Goal: Task Accomplishment & Management: Complete application form

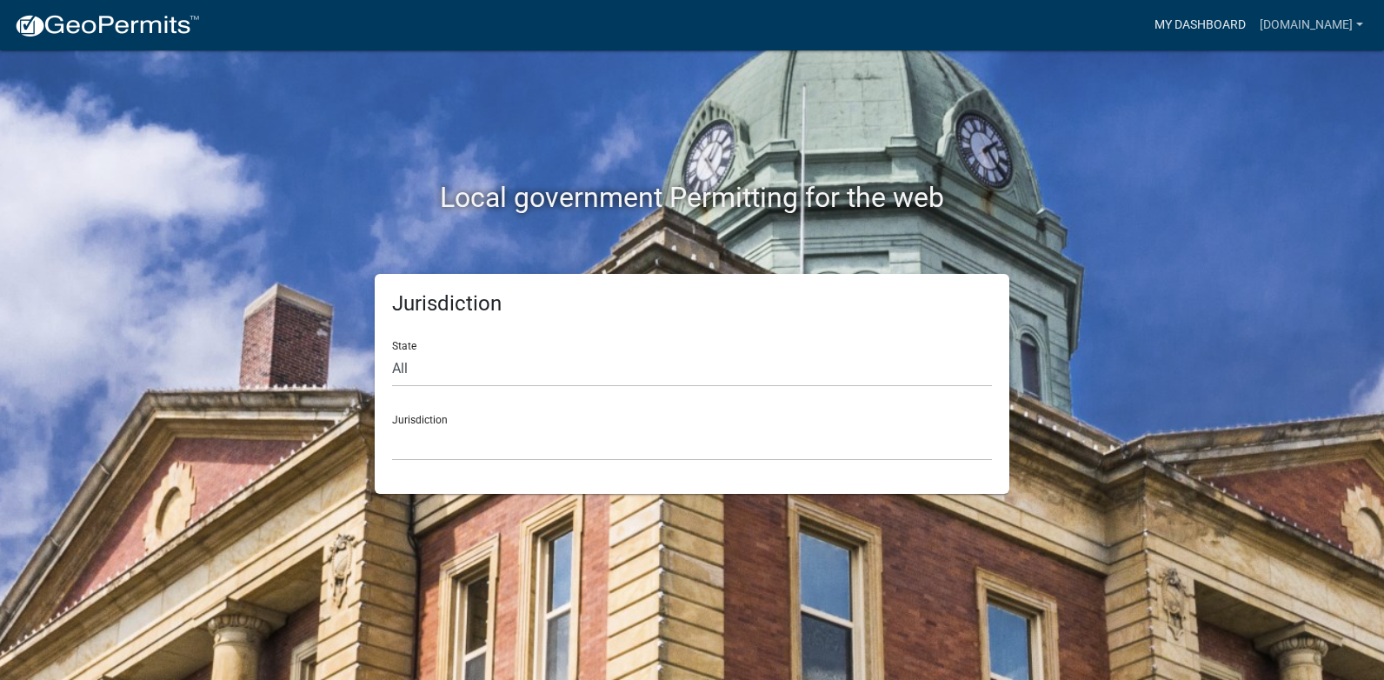
click at [1154, 30] on link "My Dashboard" at bounding box center [1200, 25] width 105 height 33
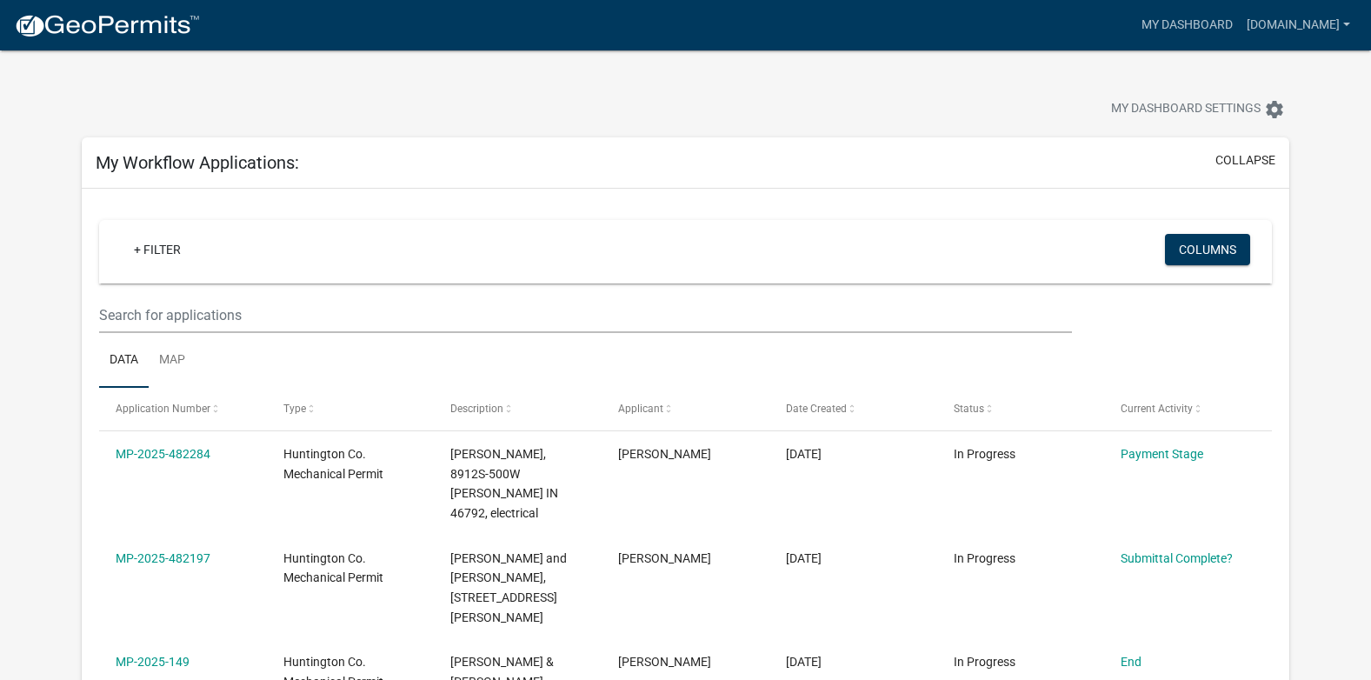
scroll to position [87, 0]
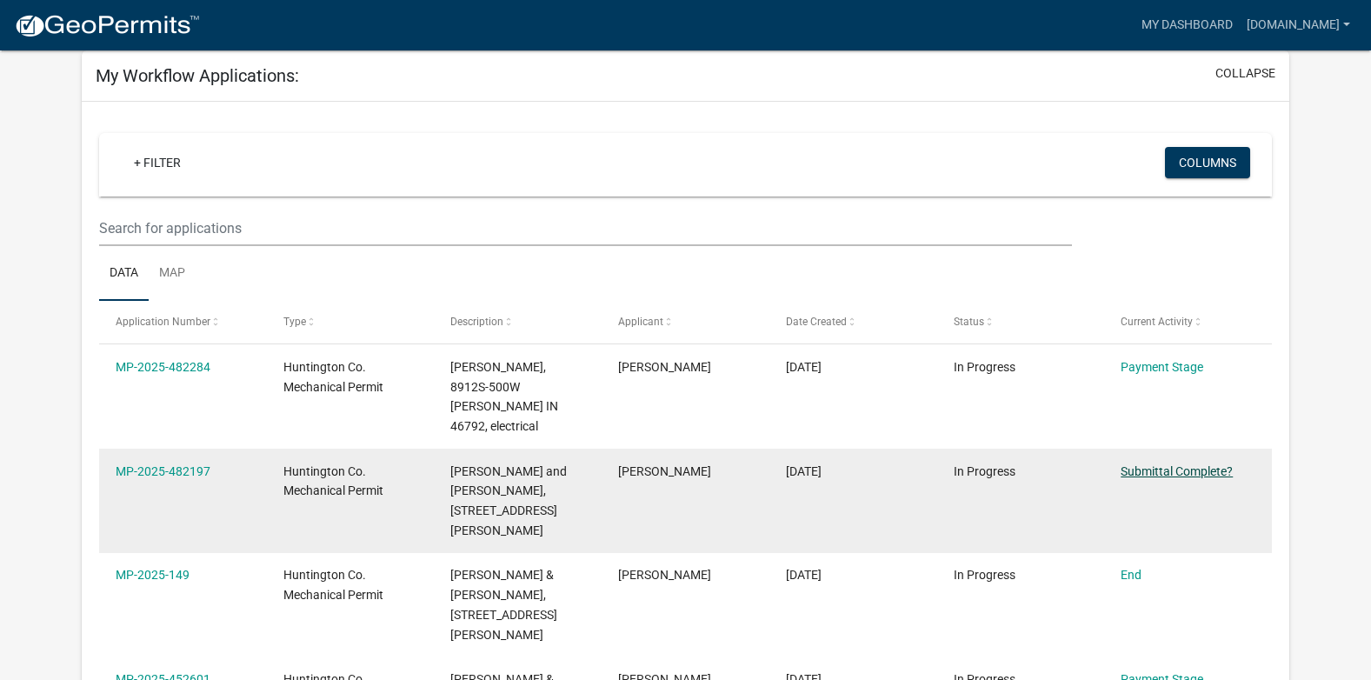
click at [1192, 464] on link "Submittal Complete?" at bounding box center [1177, 471] width 112 height 14
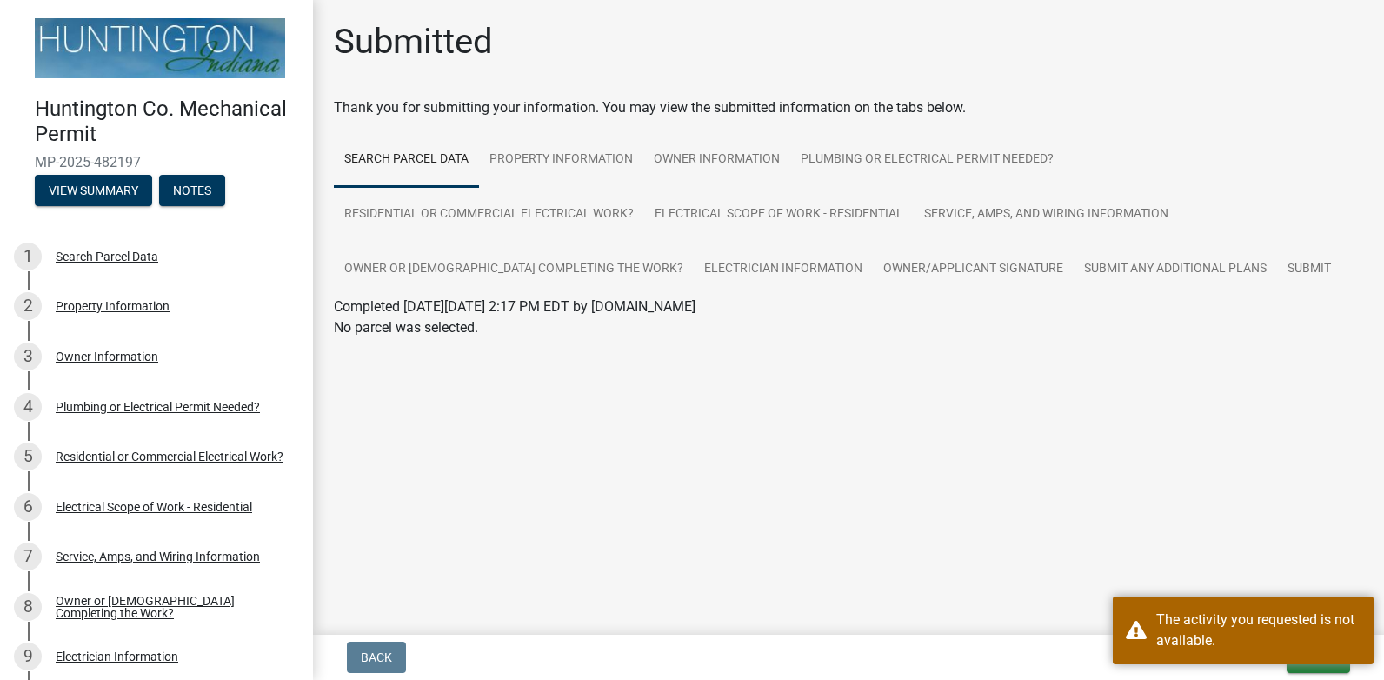
click at [933, 507] on main "Submitted Thank you for submitting your information. You may view the submitted…" at bounding box center [848, 314] width 1071 height 628
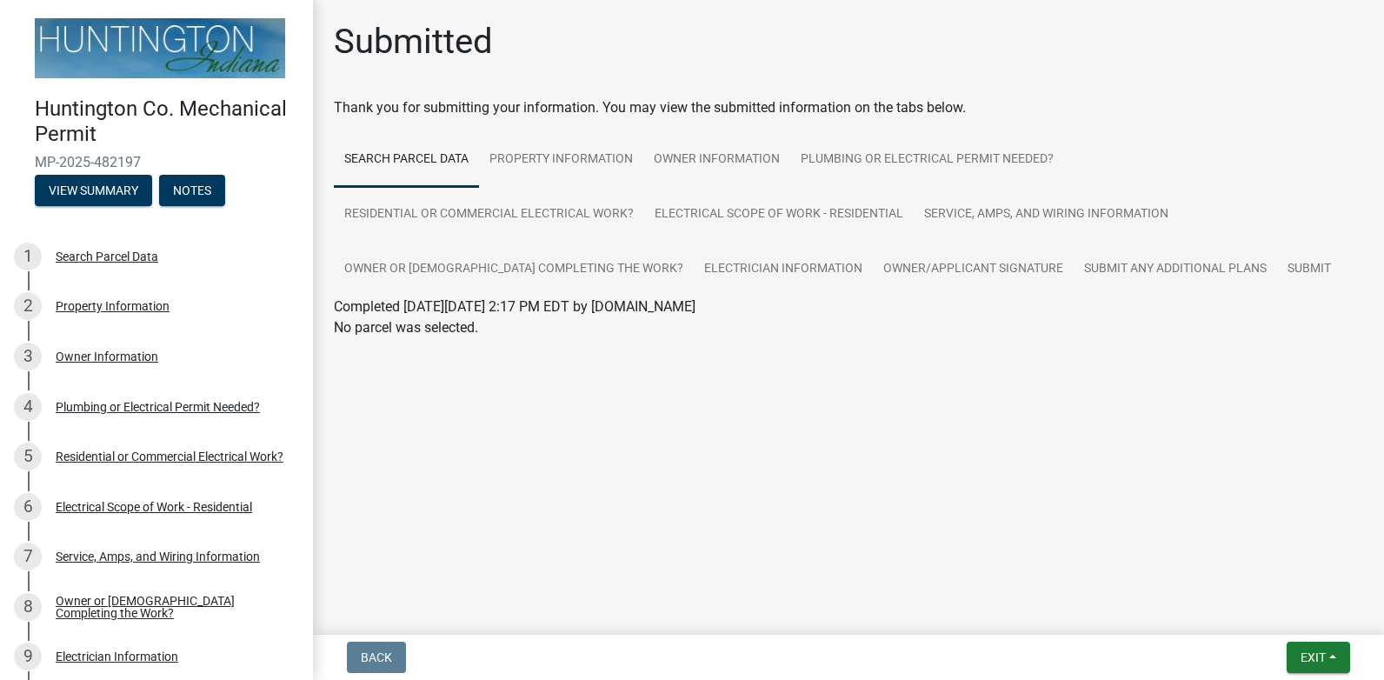
click at [933, 507] on main "Submitted Thank you for submitting your information. You may view the submitted…" at bounding box center [848, 314] width 1071 height 628
click at [1296, 656] on button "Exit" at bounding box center [1318, 657] width 63 height 31
click at [1143, 530] on main "Submitted Thank you for submitting your information. You may view the submitted…" at bounding box center [848, 314] width 1071 height 628
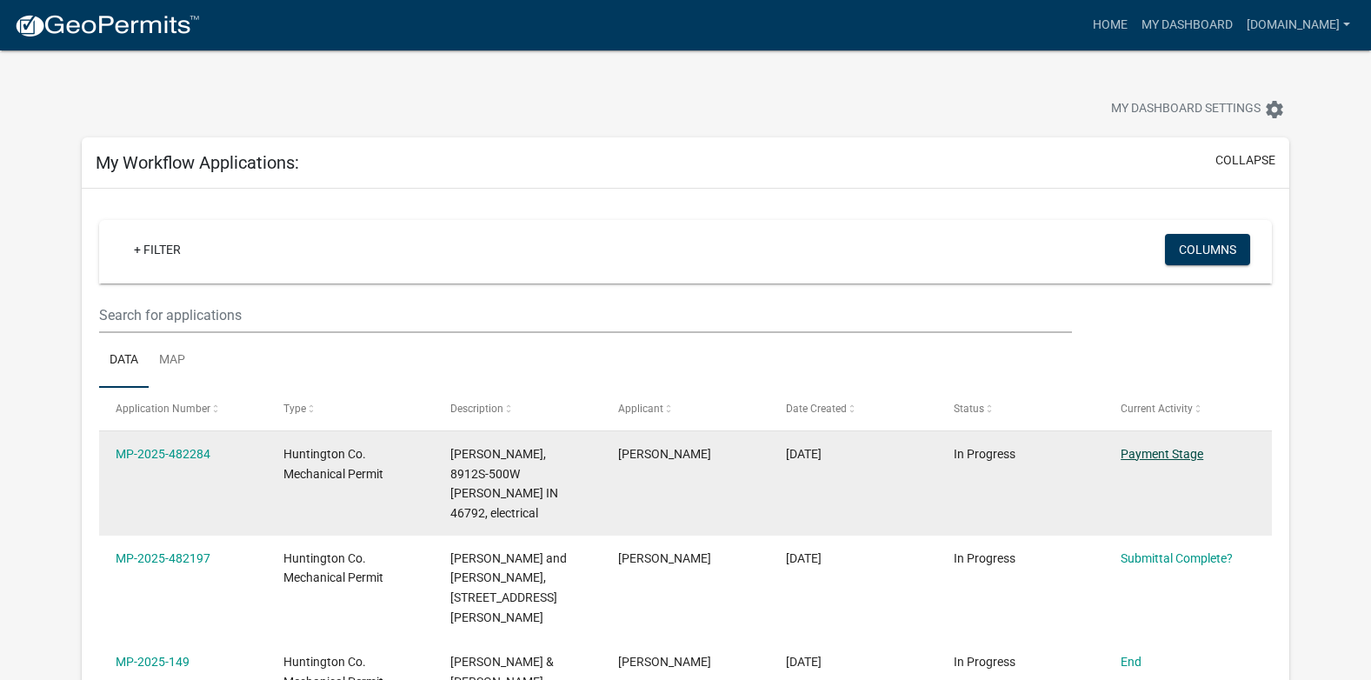
click at [1179, 456] on link "Payment Stage" at bounding box center [1162, 454] width 83 height 14
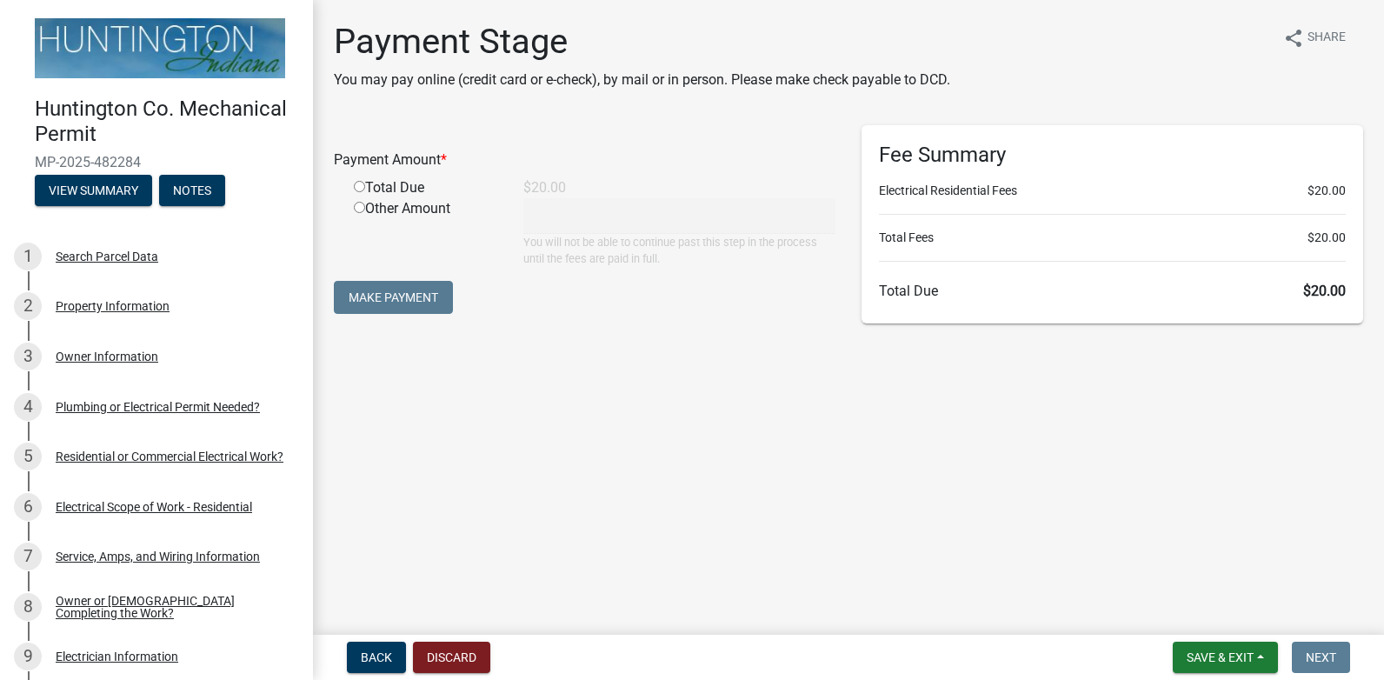
click at [855, 340] on div "Payment Stage You may pay online (credit card or e-check), by mail or in person…" at bounding box center [849, 185] width 1056 height 329
click at [1116, 294] on h6 "Total Due $20.00" at bounding box center [1112, 291] width 467 height 17
click at [358, 188] on input "radio" at bounding box center [359, 186] width 11 height 11
radio input "true"
type input "20"
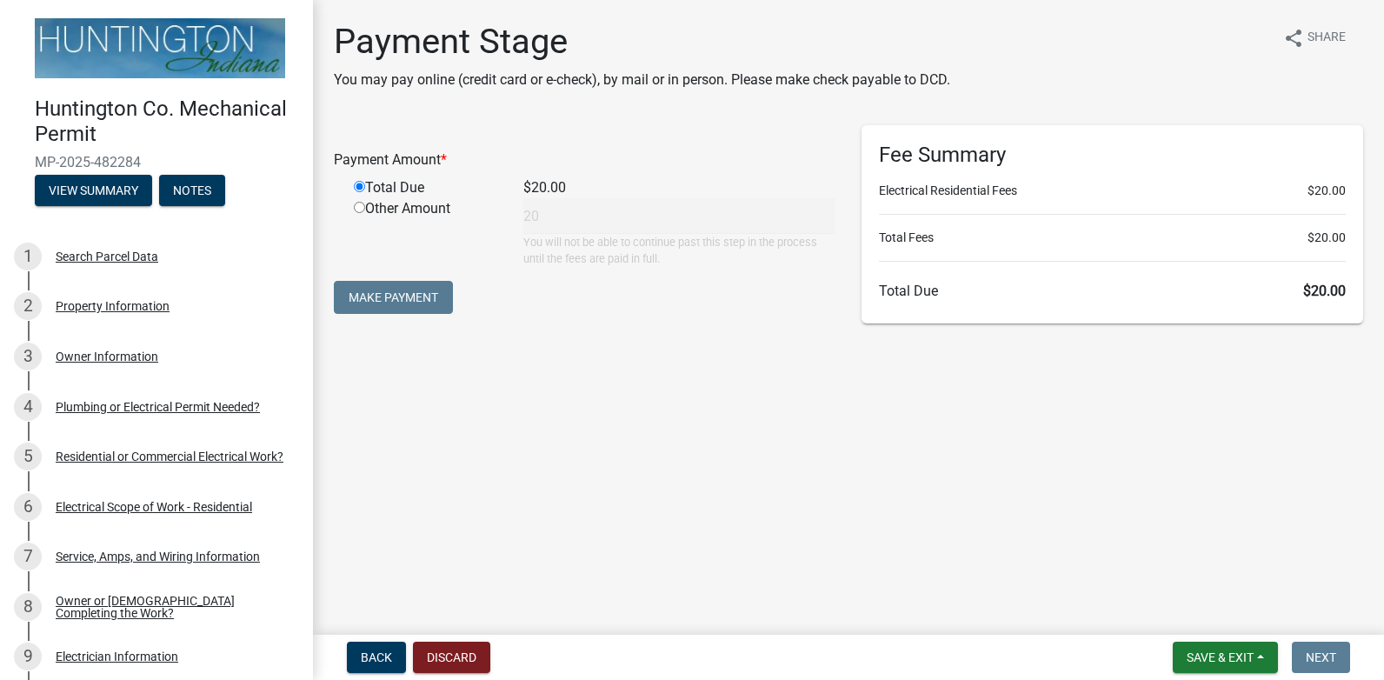
click at [358, 188] on input "radio" at bounding box center [359, 186] width 11 height 11
click at [370, 300] on button "Make Payment" at bounding box center [393, 297] width 119 height 33
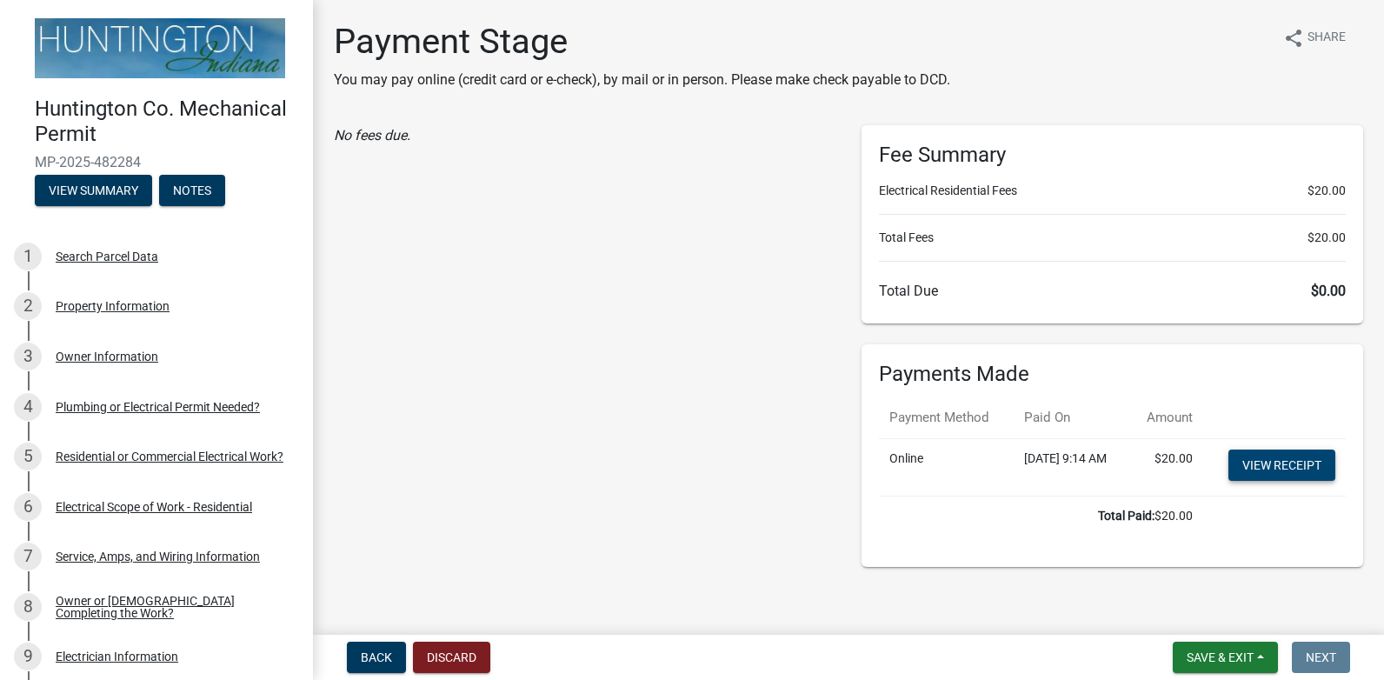
click at [1292, 481] on link "View receipt" at bounding box center [1282, 465] width 107 height 31
click at [1243, 664] on button "Exit" at bounding box center [1244, 657] width 53 height 31
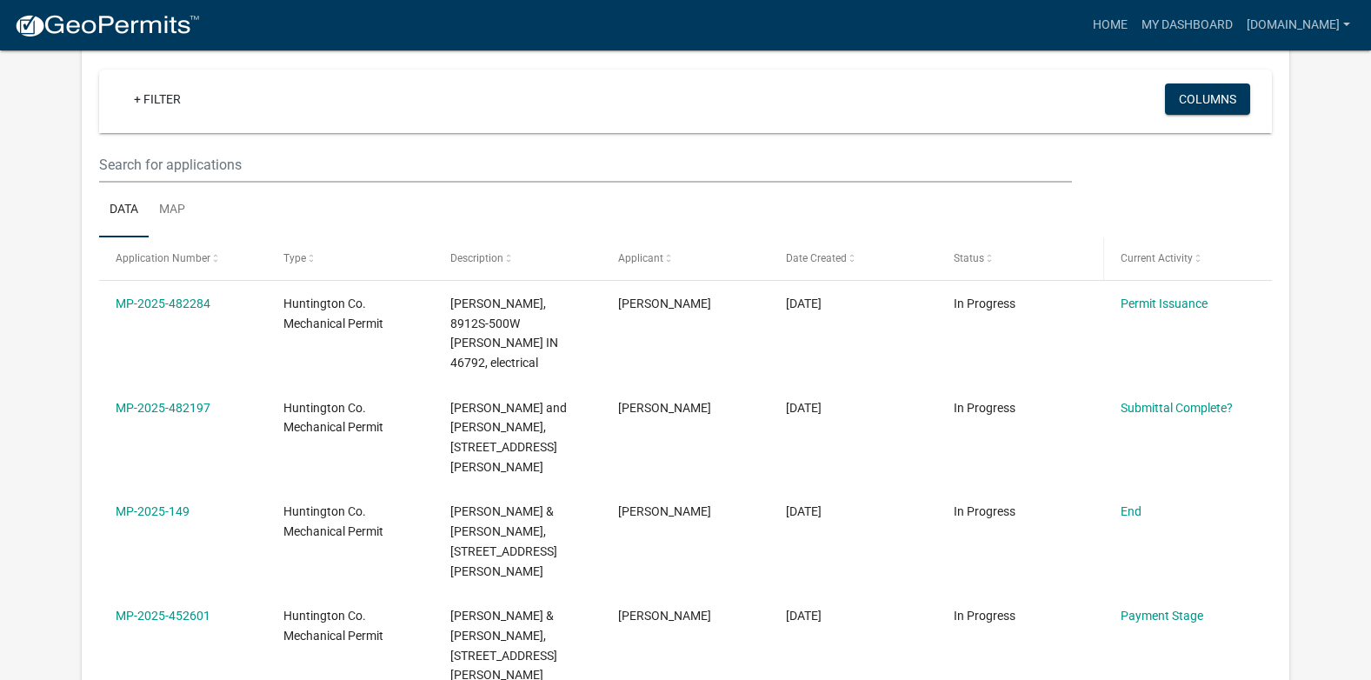
scroll to position [174, 0]
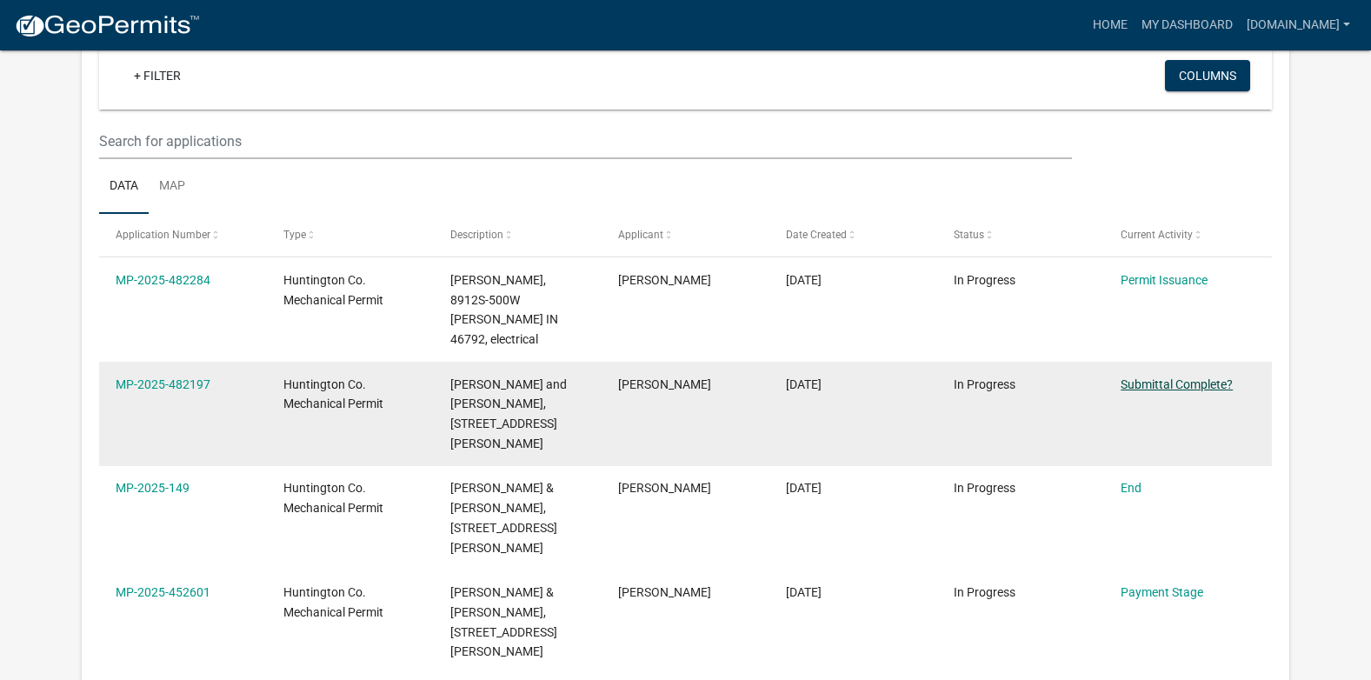
click at [1183, 377] on link "Submittal Complete?" at bounding box center [1177, 384] width 112 height 14
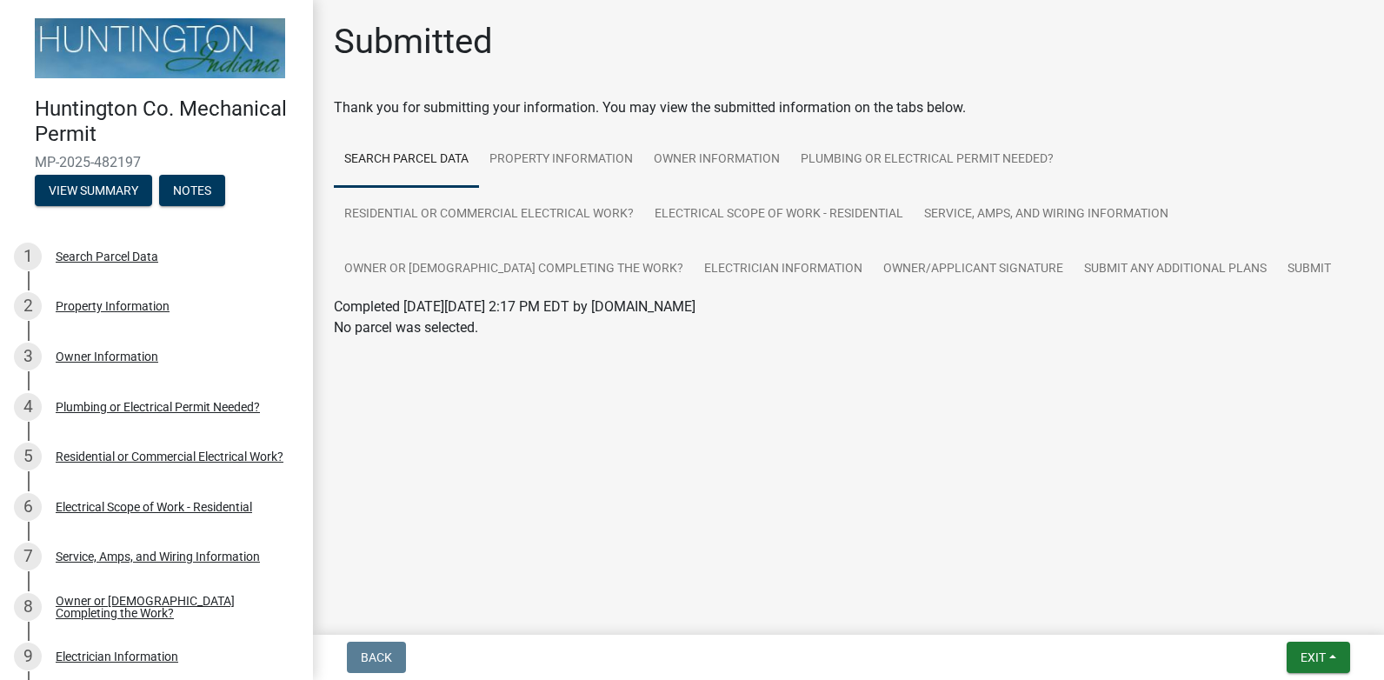
click at [935, 516] on main "Submitted Thank you for submitting your information. You may view the submitted…" at bounding box center [848, 314] width 1071 height 628
click at [97, 251] on div "Search Parcel Data" at bounding box center [107, 256] width 103 height 12
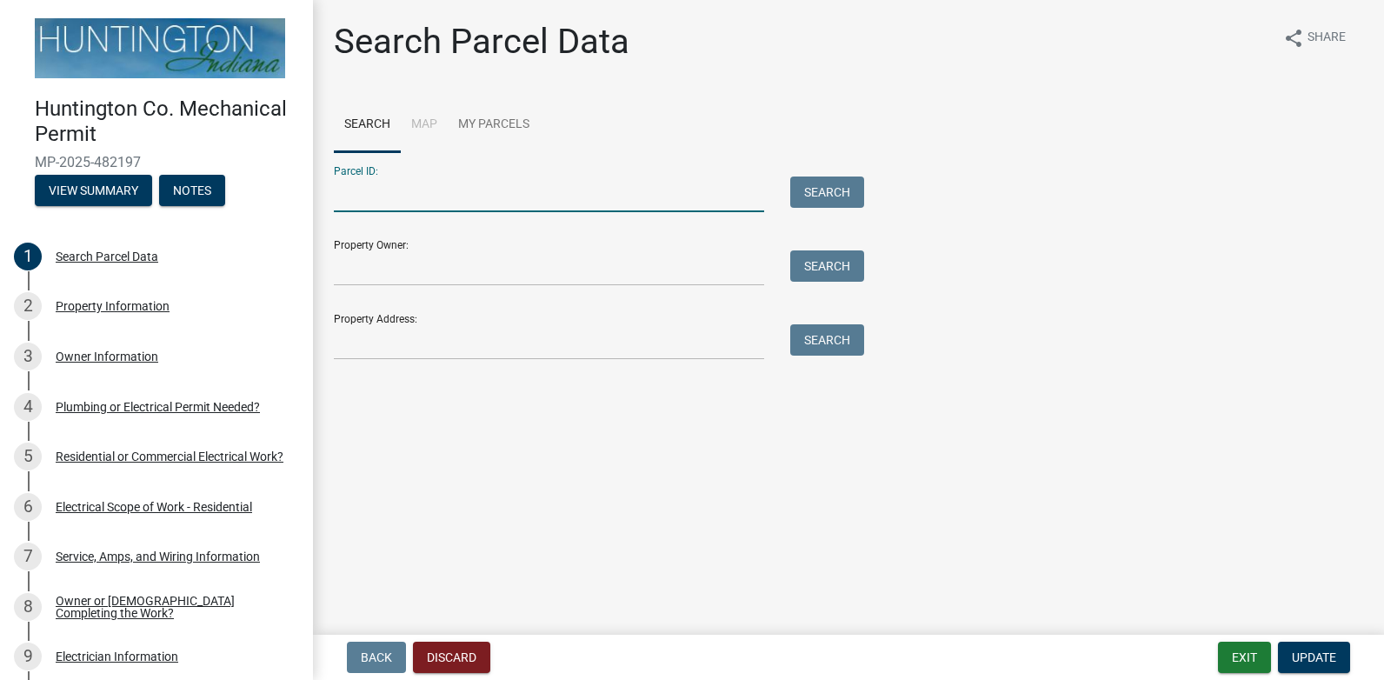
click at [363, 196] on input "Parcel ID:" at bounding box center [549, 195] width 430 height 36
click at [150, 308] on div "Property Information" at bounding box center [113, 306] width 114 height 12
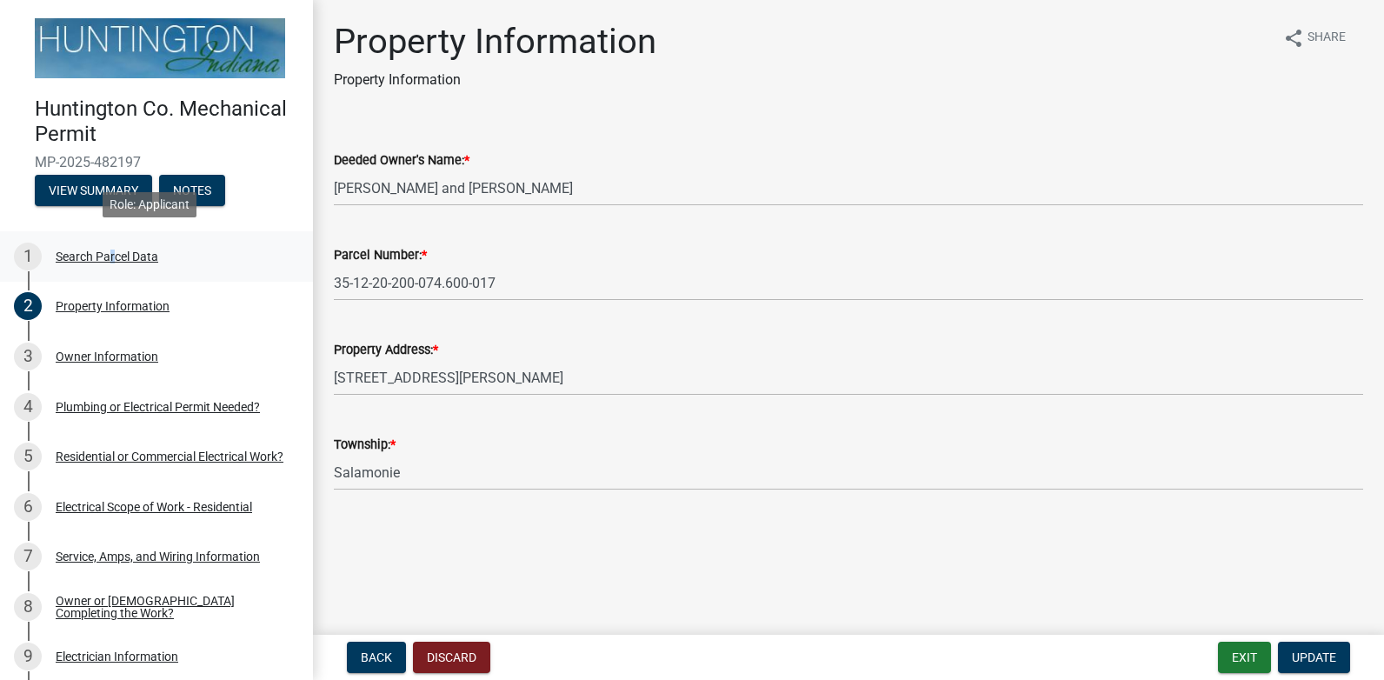
click at [108, 251] on div "Search Parcel Data" at bounding box center [107, 256] width 103 height 12
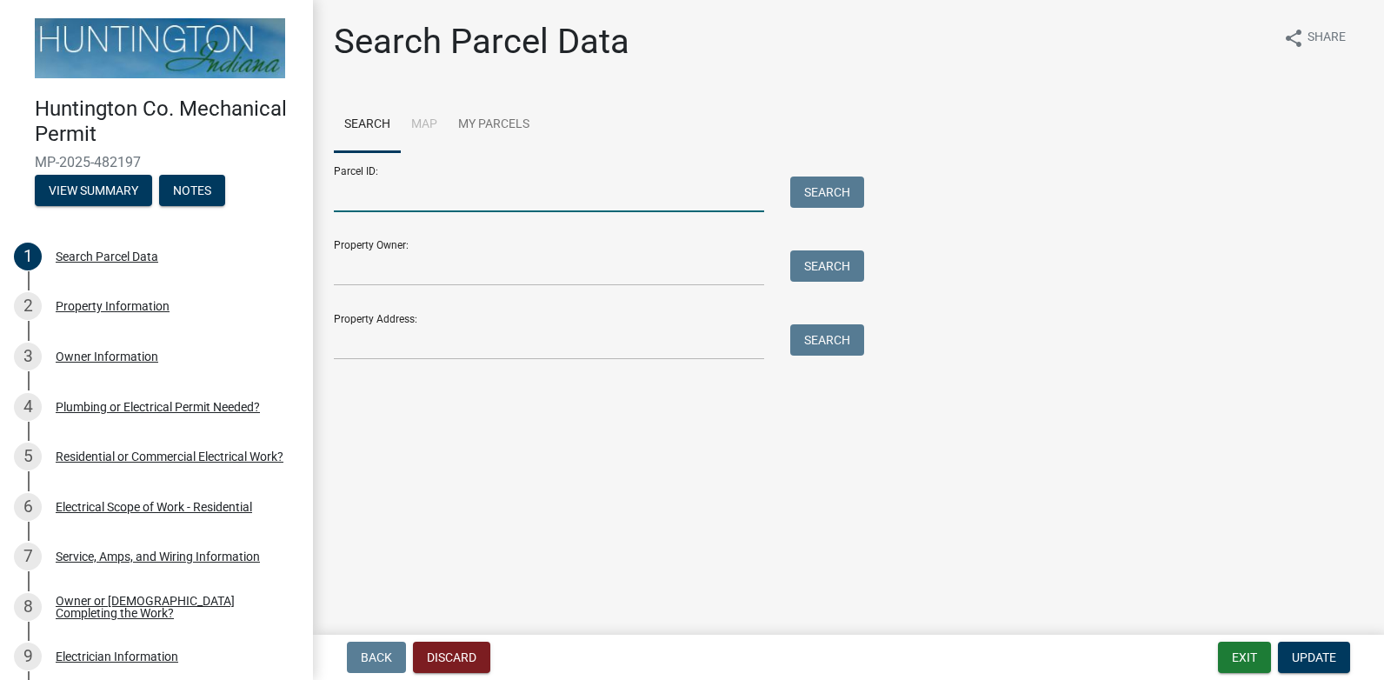
click at [359, 193] on input "Parcel ID:" at bounding box center [549, 195] width 430 height 36
type input "35-12-20-200-074.600-017"
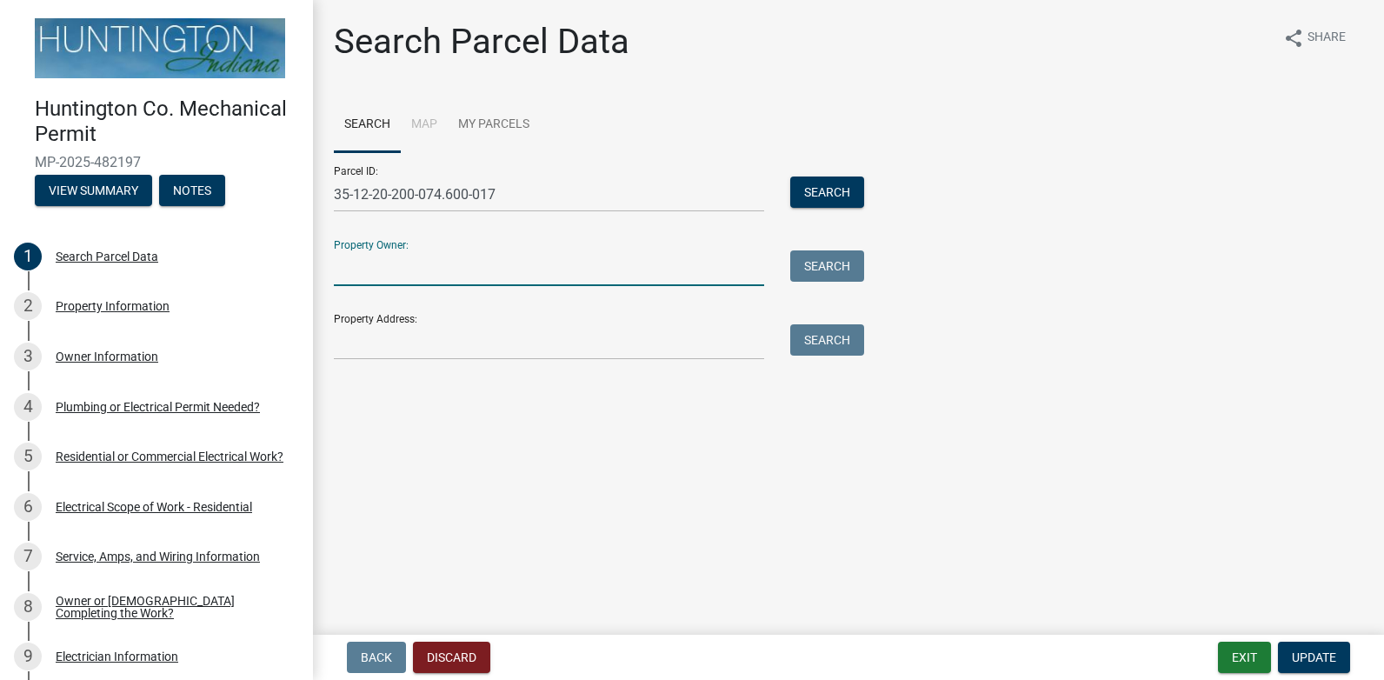
click at [372, 271] on input "Property Owner:" at bounding box center [549, 268] width 430 height 36
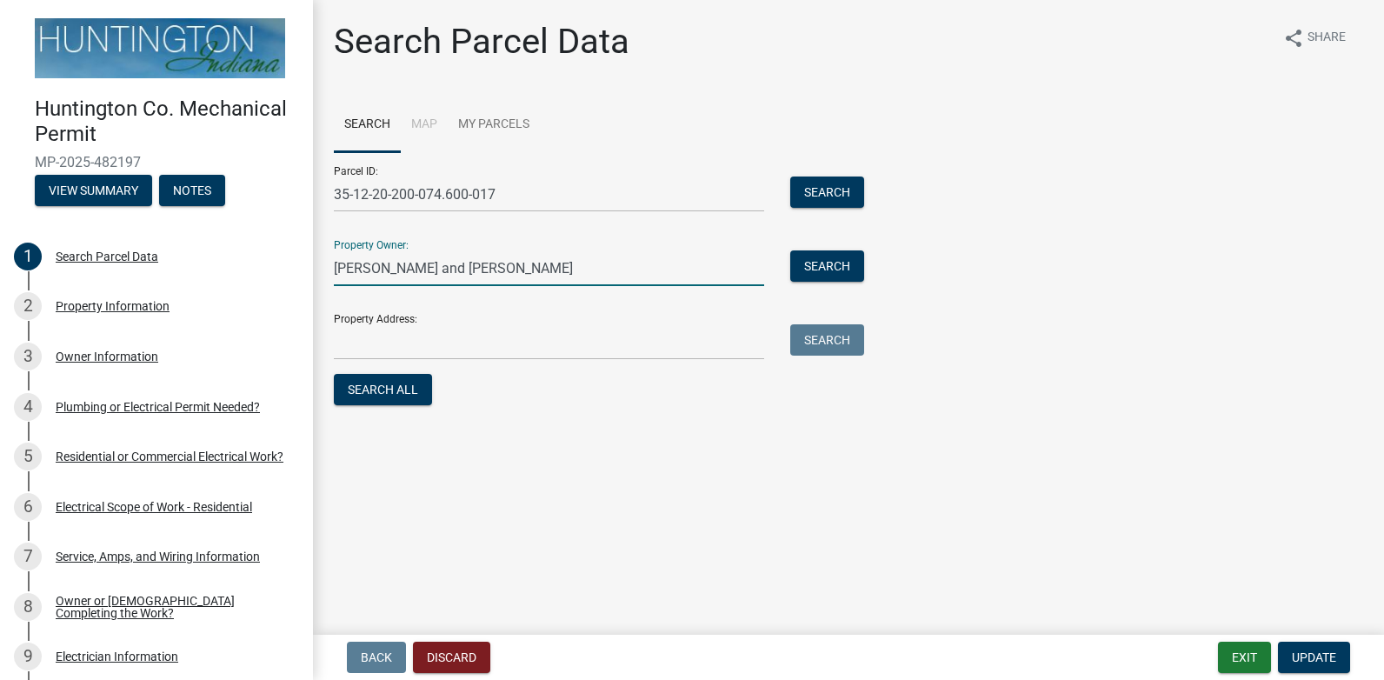
type input "David and Pamela Shideler"
click at [423, 340] on input "Property Address:" at bounding box center [549, 342] width 430 height 36
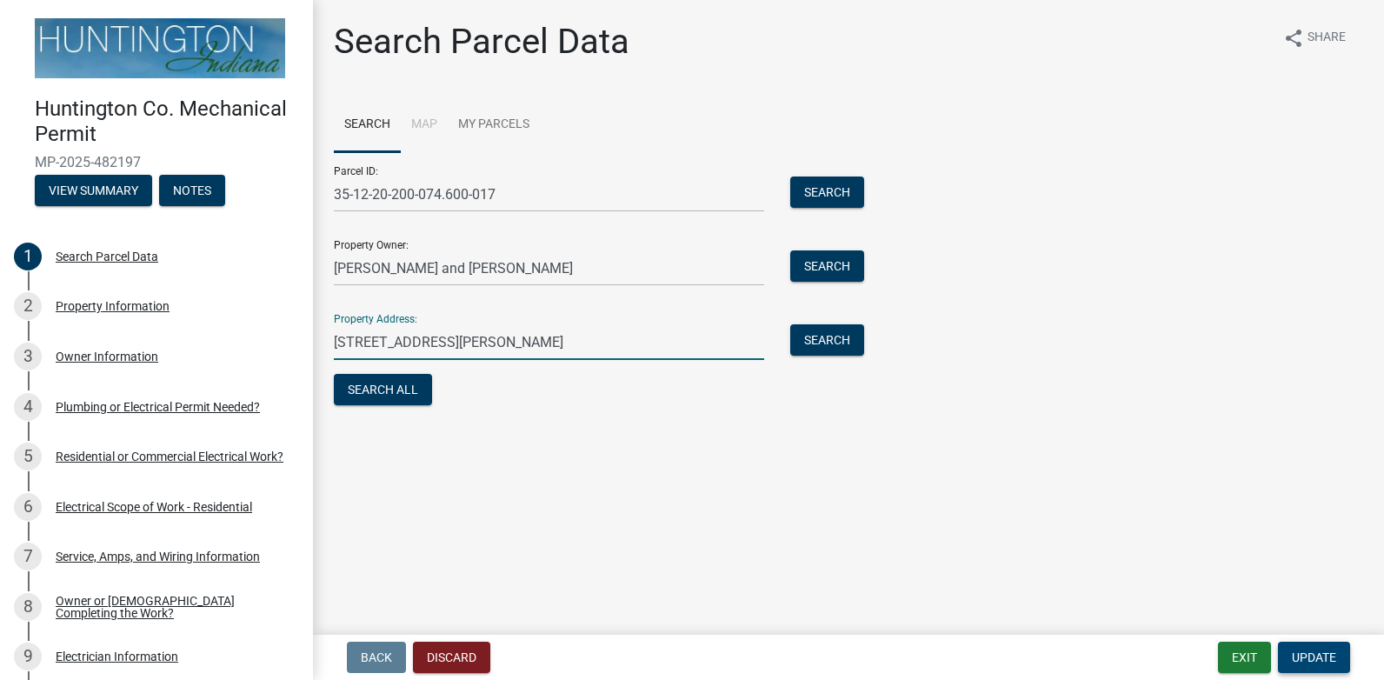
type input "319W 11th St. Warren IN 46792"
click at [1324, 659] on span "Update" at bounding box center [1314, 657] width 44 height 14
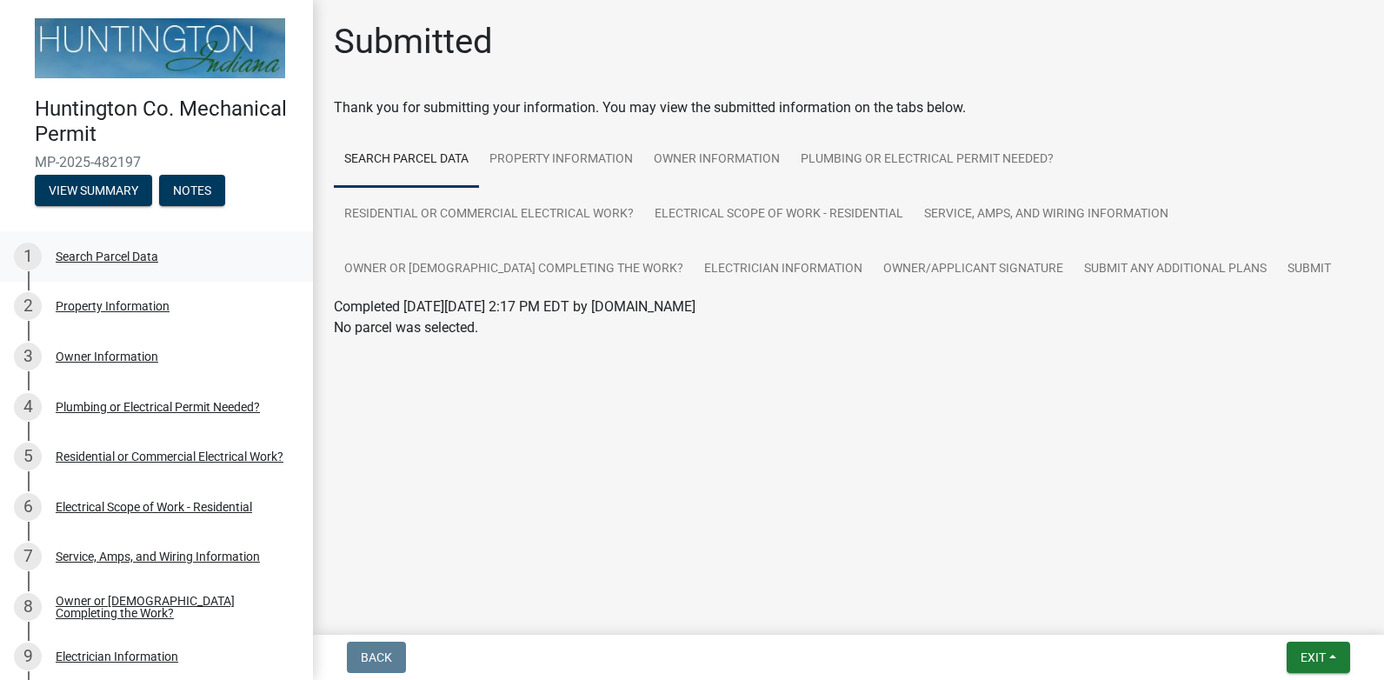
click at [120, 251] on div "Search Parcel Data" at bounding box center [107, 256] width 103 height 12
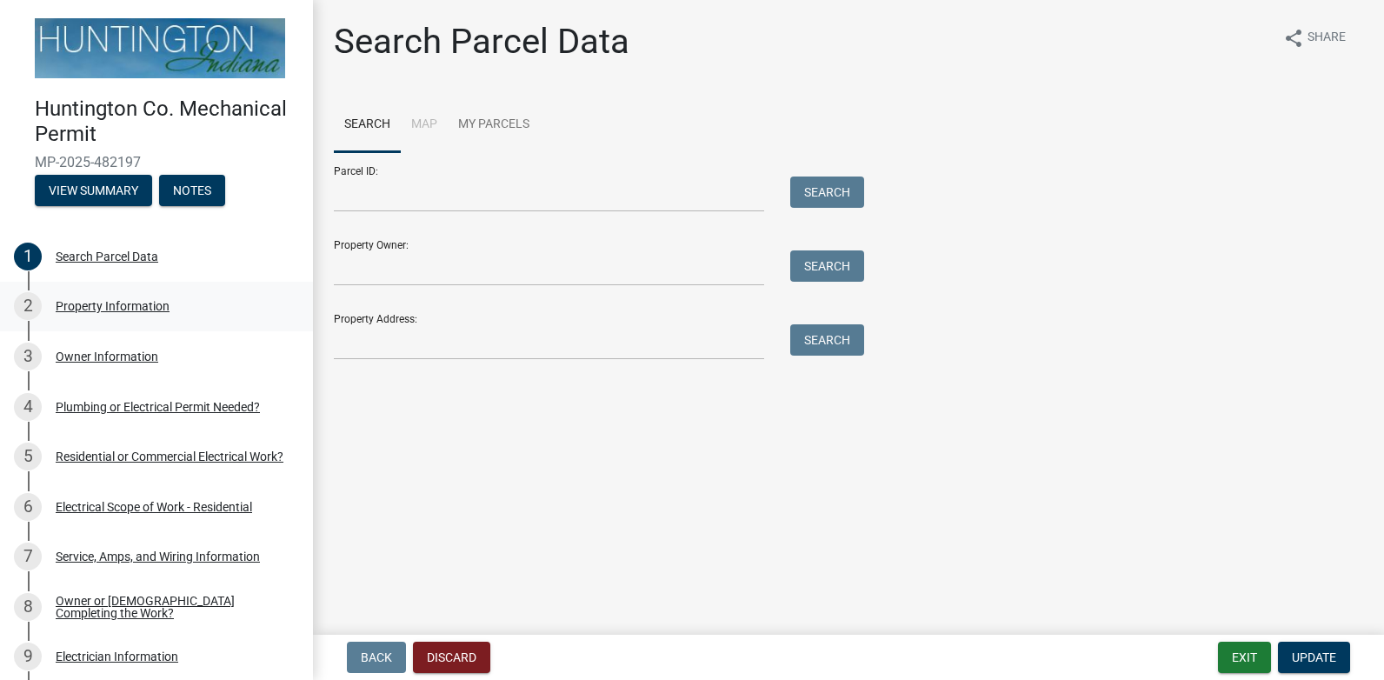
drag, startPoint x: 120, startPoint y: 251, endPoint x: 134, endPoint y: 303, distance: 53.2
click at [134, 303] on div "Property Information" at bounding box center [113, 306] width 114 height 12
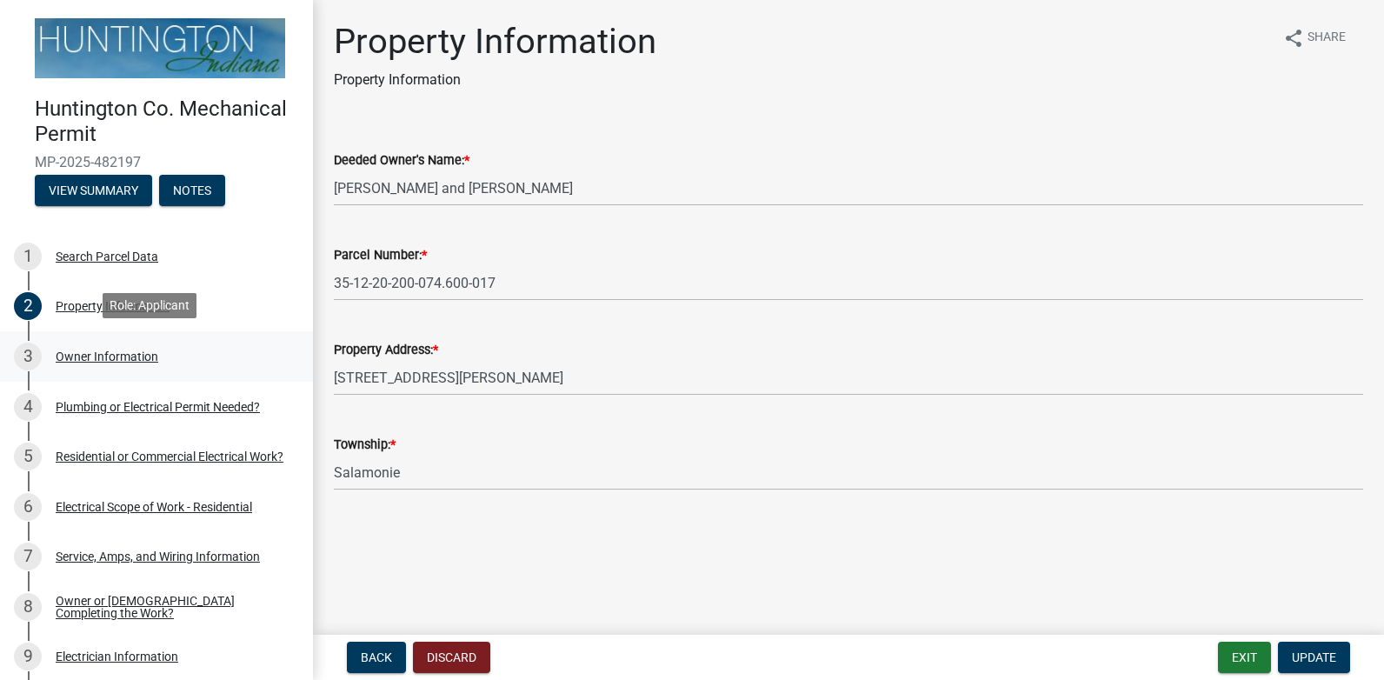
click at [117, 350] on div "Owner Information" at bounding box center [107, 356] width 103 height 12
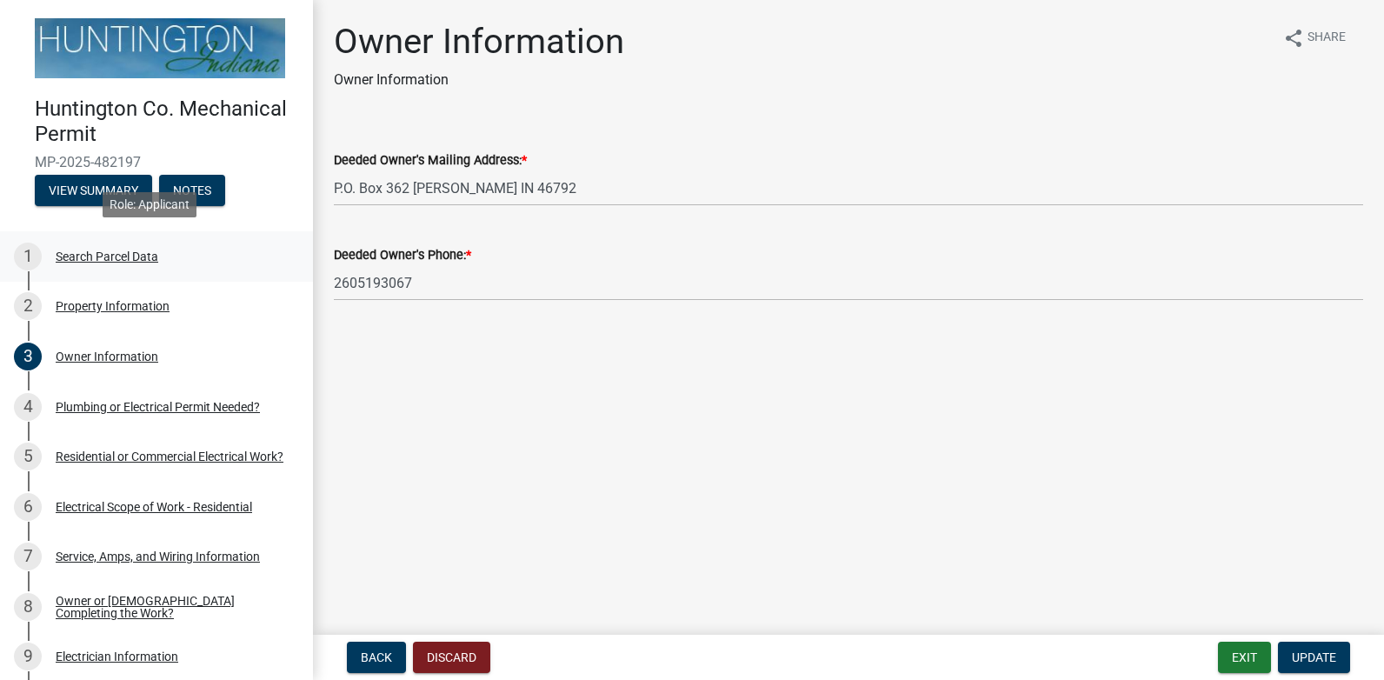
click at [121, 256] on div "Search Parcel Data" at bounding box center [107, 256] width 103 height 12
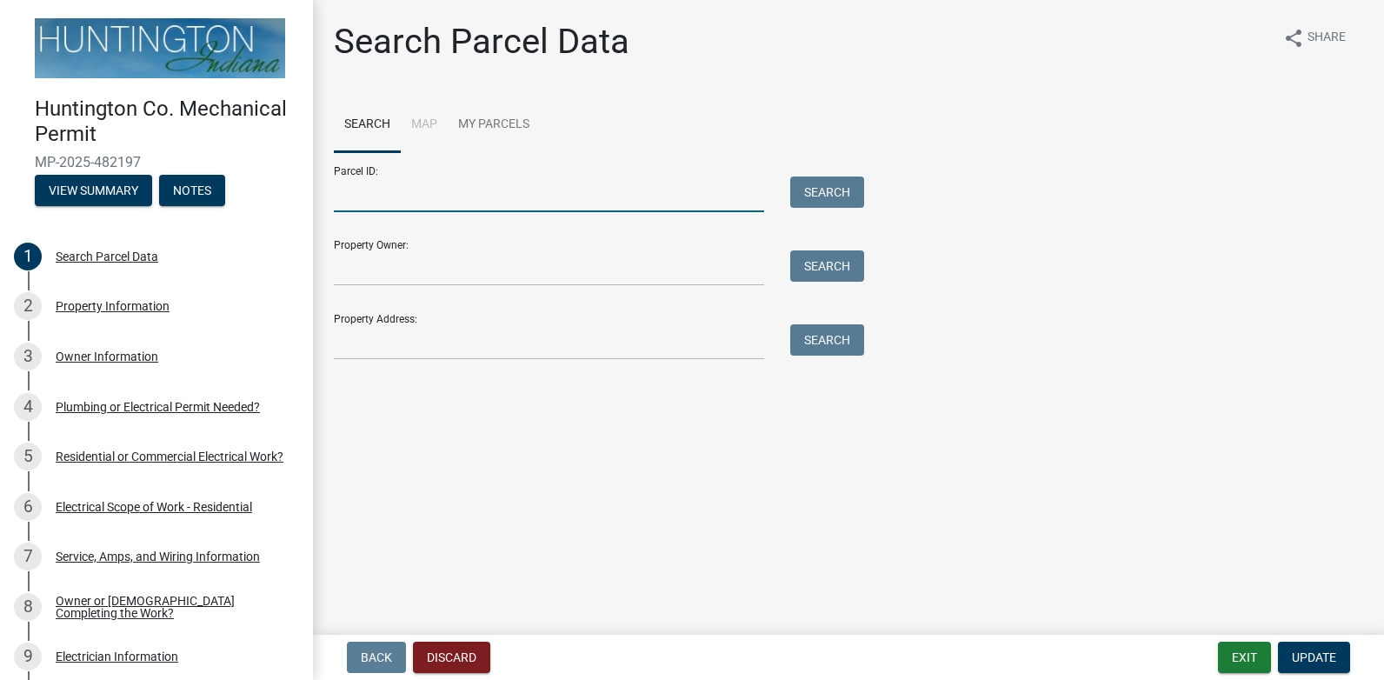
click at [429, 191] on input "Parcel ID:" at bounding box center [549, 195] width 430 height 36
type input "35-12-20-200-074.600-017"
type input "David and Pamela Shideler"
type input "319W 11th St. Warren IN 46792"
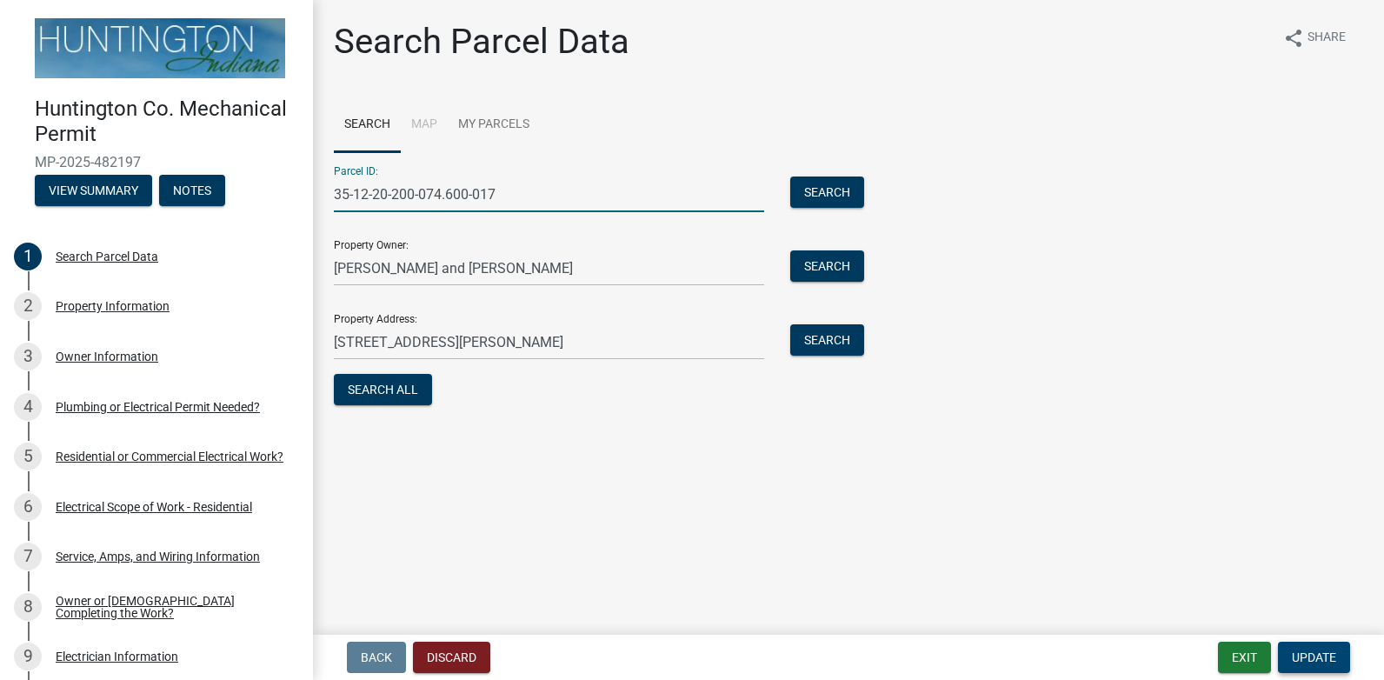
click at [1323, 658] on span "Update" at bounding box center [1314, 657] width 44 height 14
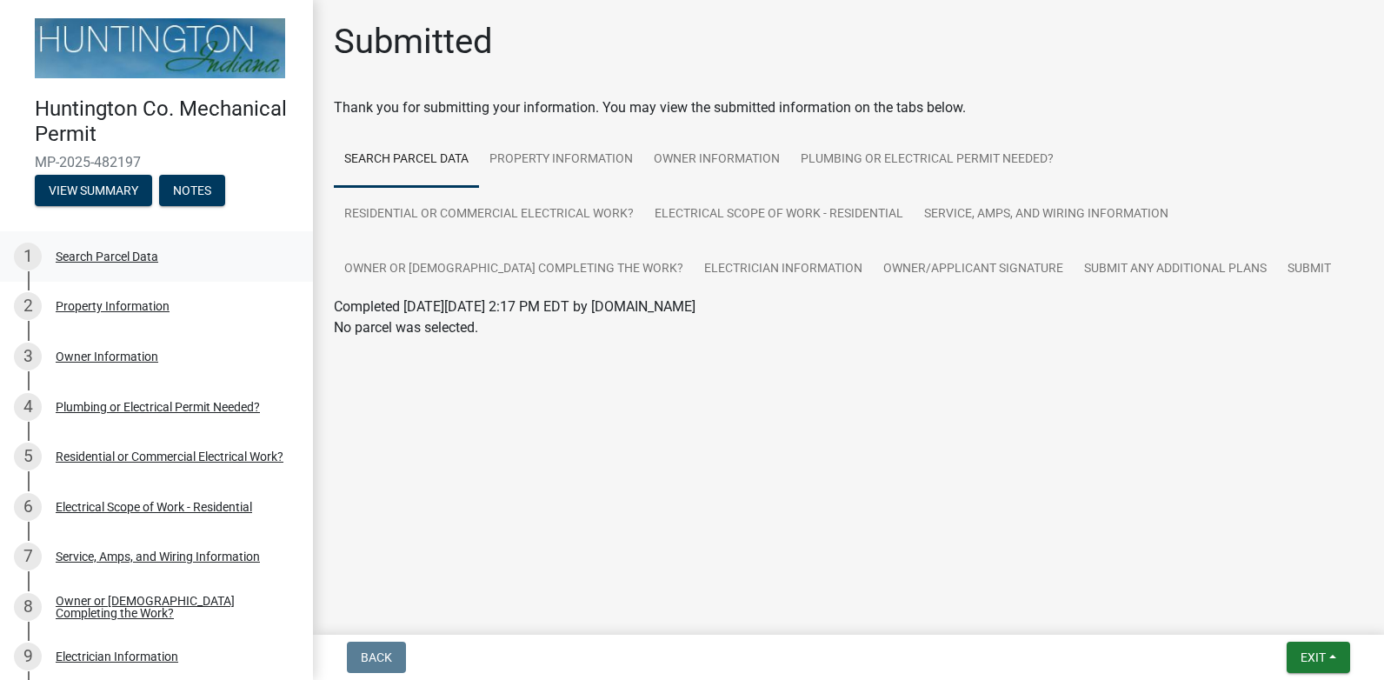
click at [106, 252] on div "Search Parcel Data" at bounding box center [107, 256] width 103 height 12
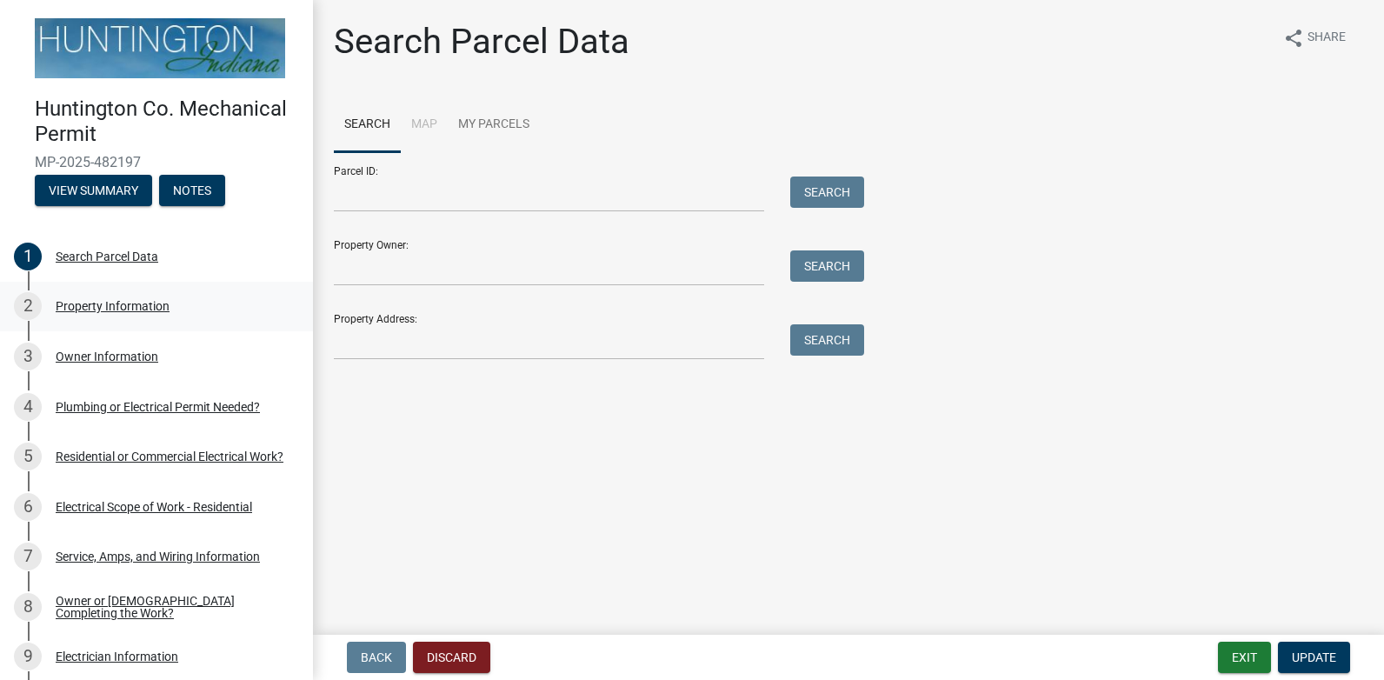
drag, startPoint x: 106, startPoint y: 252, endPoint x: 103, endPoint y: 309, distance: 56.6
click at [103, 309] on div "Property Information" at bounding box center [113, 306] width 114 height 12
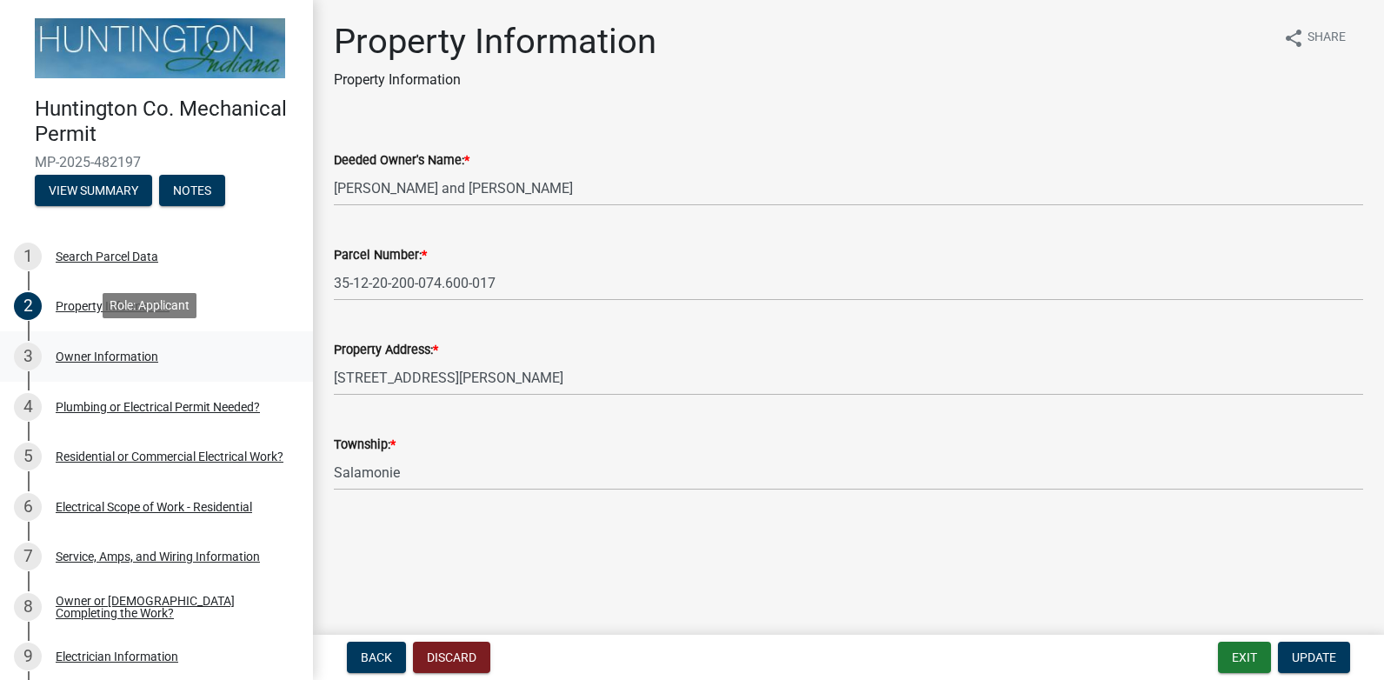
click at [104, 343] on div "3 Owner Information" at bounding box center [149, 357] width 271 height 28
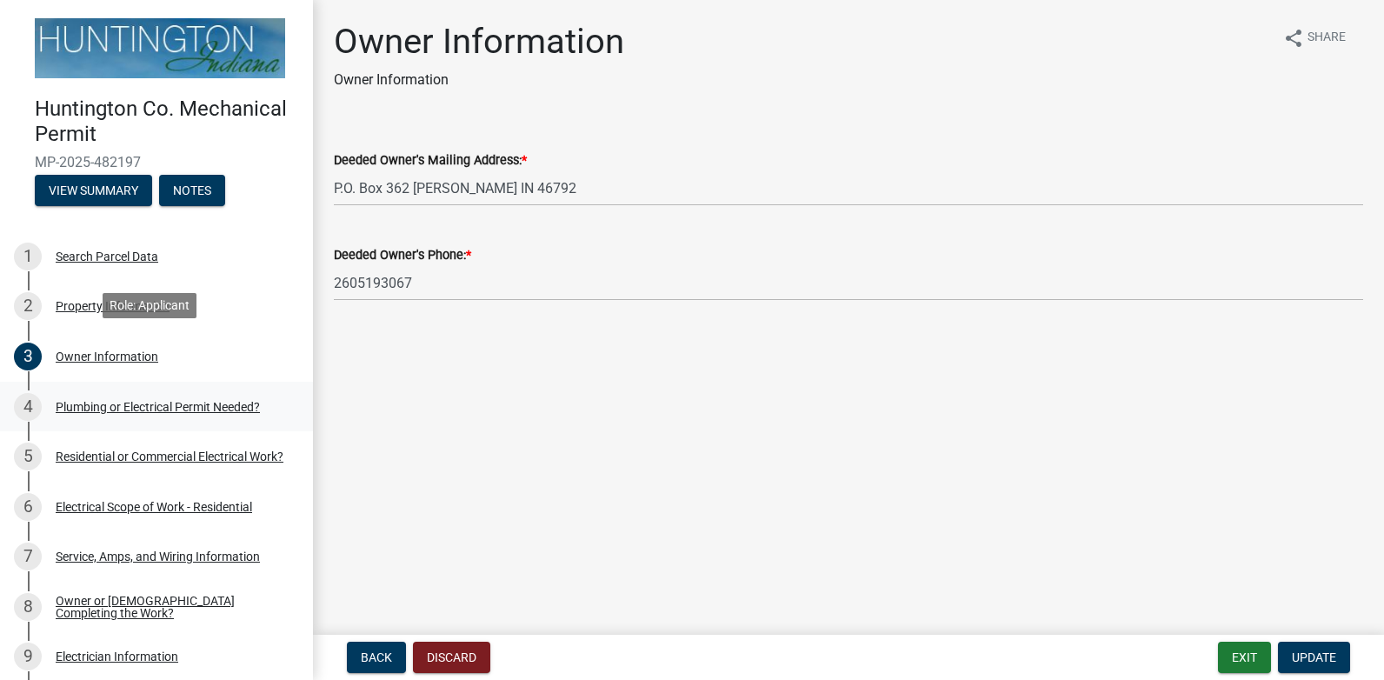
drag, startPoint x: 104, startPoint y: 339, endPoint x: 107, endPoint y: 397, distance: 58.3
click at [107, 401] on div "Plumbing or Electrical Permit Needed?" at bounding box center [158, 407] width 204 height 12
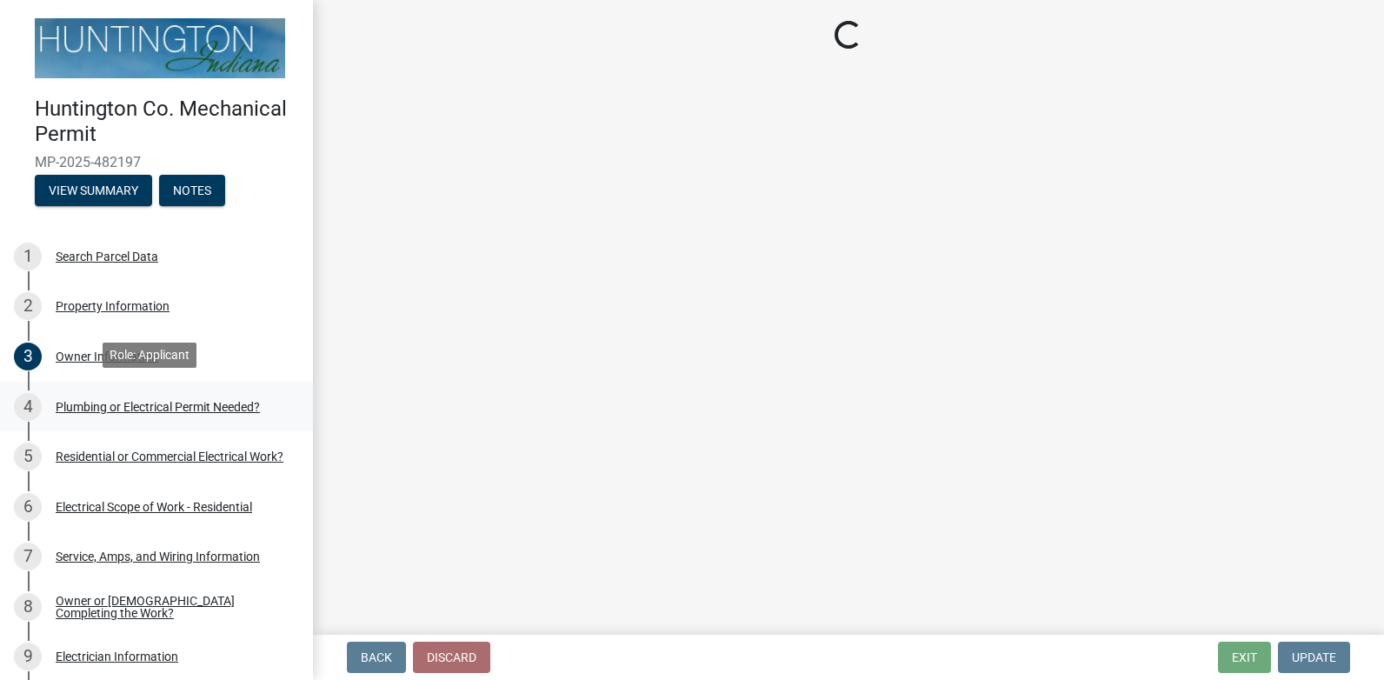
select select "82bdcc69-8734-43af-a4fa-e76f8d275e41"
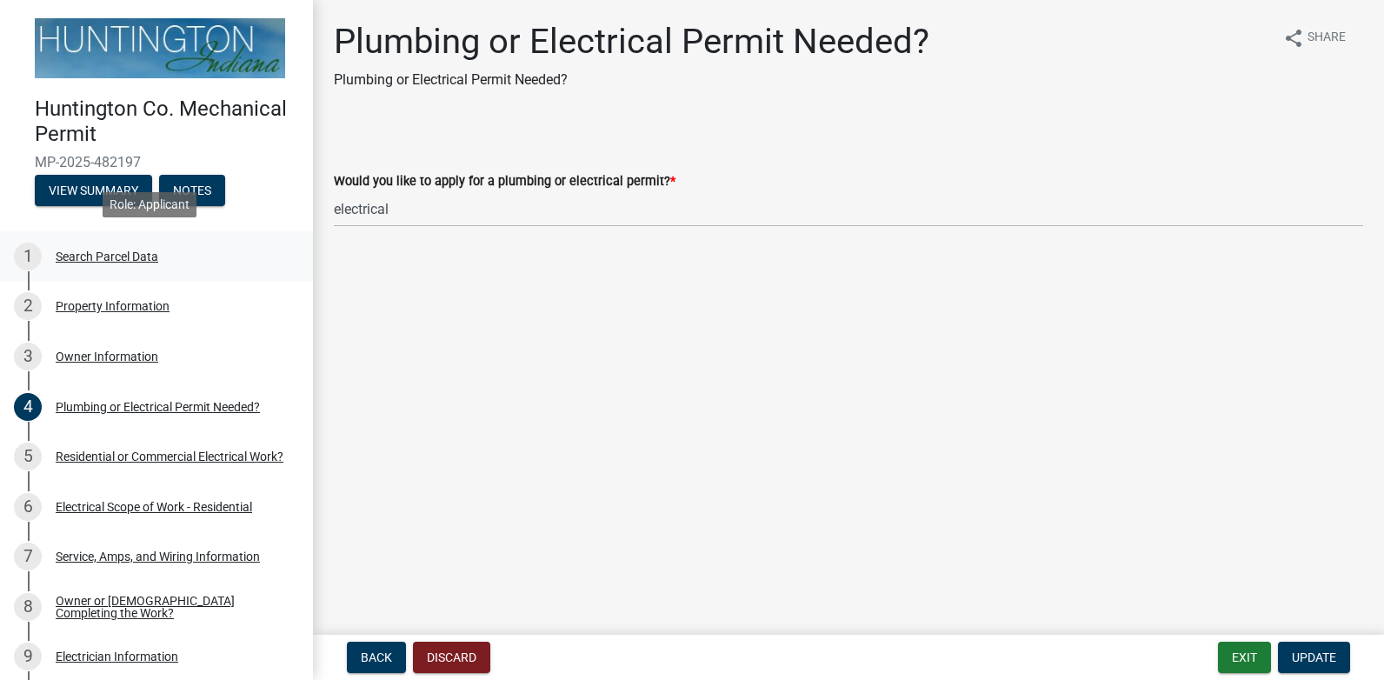
click at [117, 255] on div "Search Parcel Data" at bounding box center [107, 256] width 103 height 12
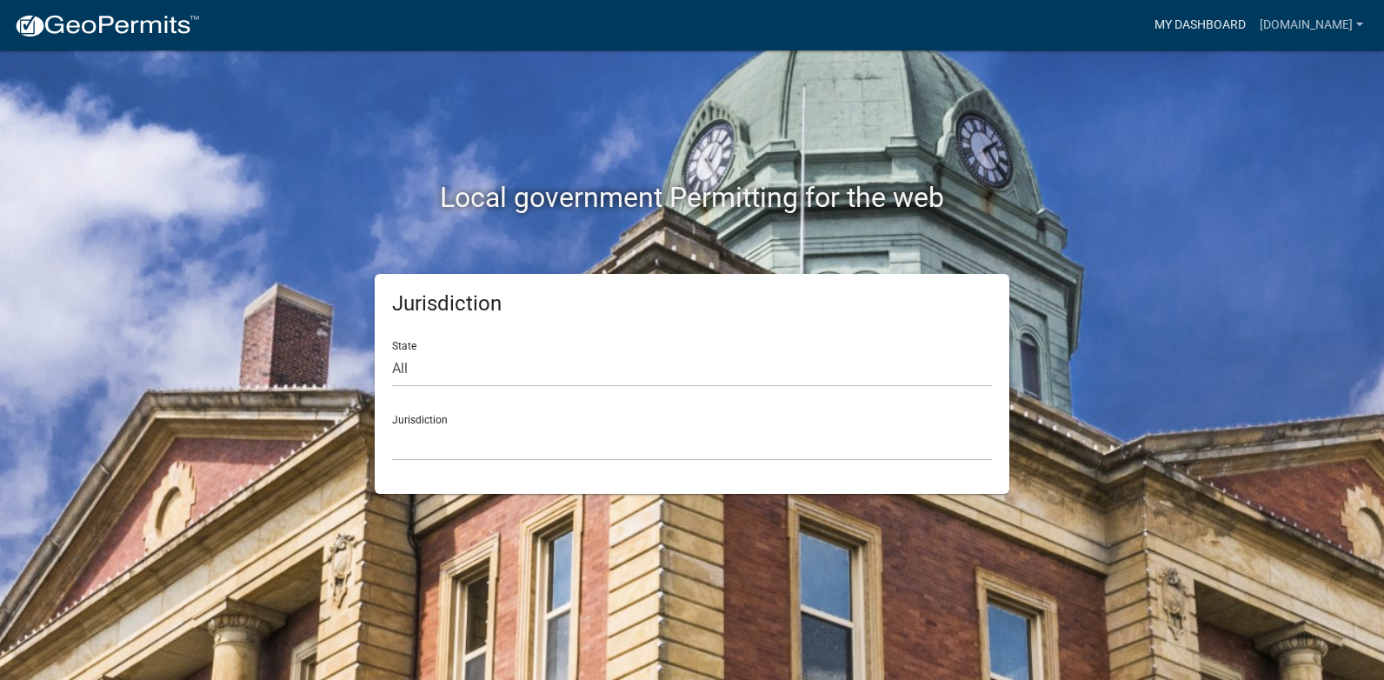
click at [1148, 25] on link "My Dashboard" at bounding box center [1200, 25] width 105 height 33
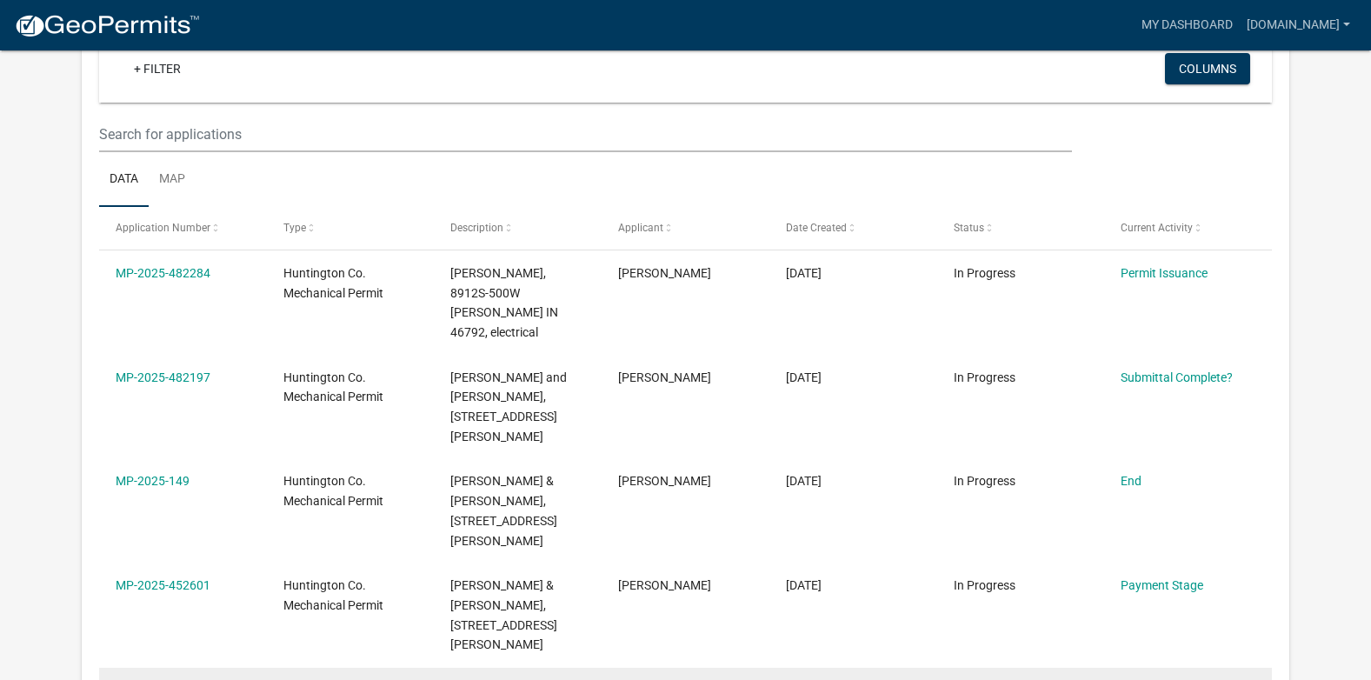
scroll to position [143, 0]
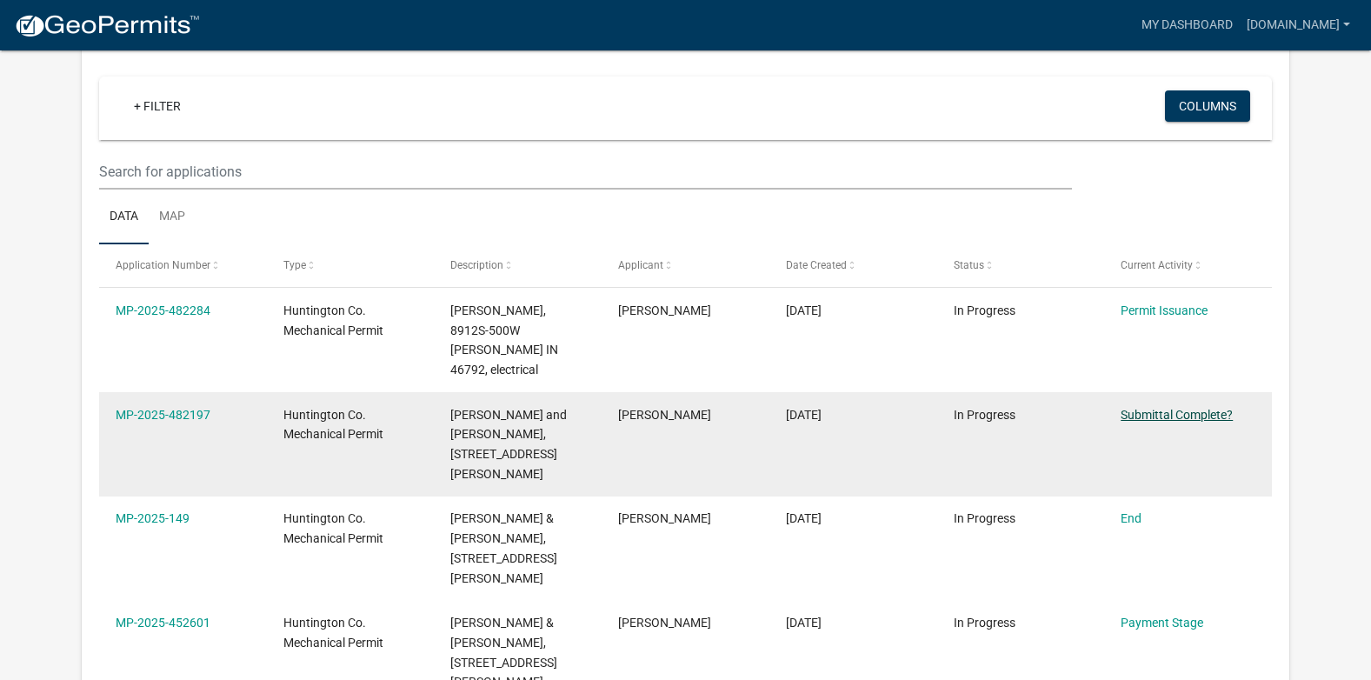
click at [1199, 408] on link "Submittal Complete?" at bounding box center [1177, 415] width 112 height 14
